Goal: Task Accomplishment & Management: Manage account settings

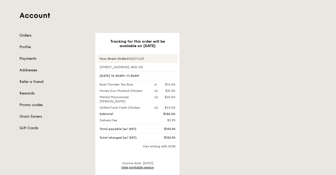
click at [23, 35] on link "Orders" at bounding box center [55, 35] width 70 height 5
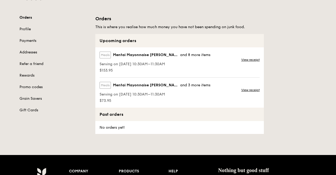
scroll to position [53, 0]
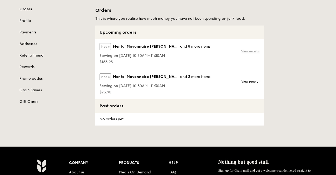
click at [251, 51] on link "View receipt" at bounding box center [250, 51] width 18 height 4
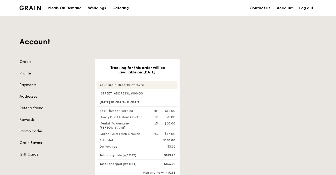
scroll to position [105, 0]
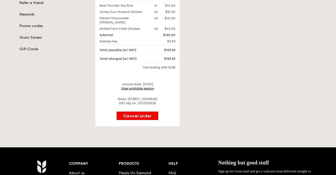
click at [149, 87] on link "View printable version" at bounding box center [137, 89] width 33 height 4
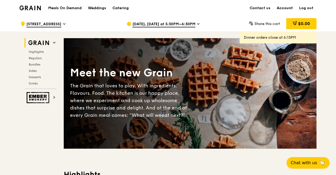
click at [282, 9] on link "Account" at bounding box center [285, 8] width 22 height 16
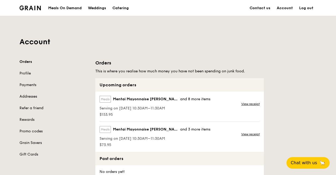
scroll to position [53, 0]
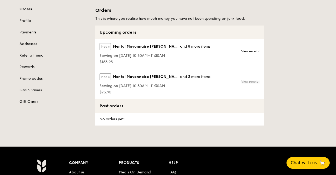
click at [247, 80] on link "View receipt" at bounding box center [250, 82] width 18 height 4
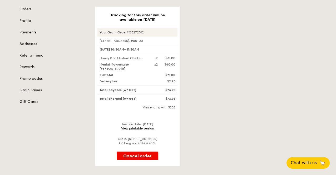
scroll to position [53, 0]
click at [140, 128] on link "View printable version" at bounding box center [137, 129] width 33 height 4
